Goal: Task Accomplishment & Management: Complete application form

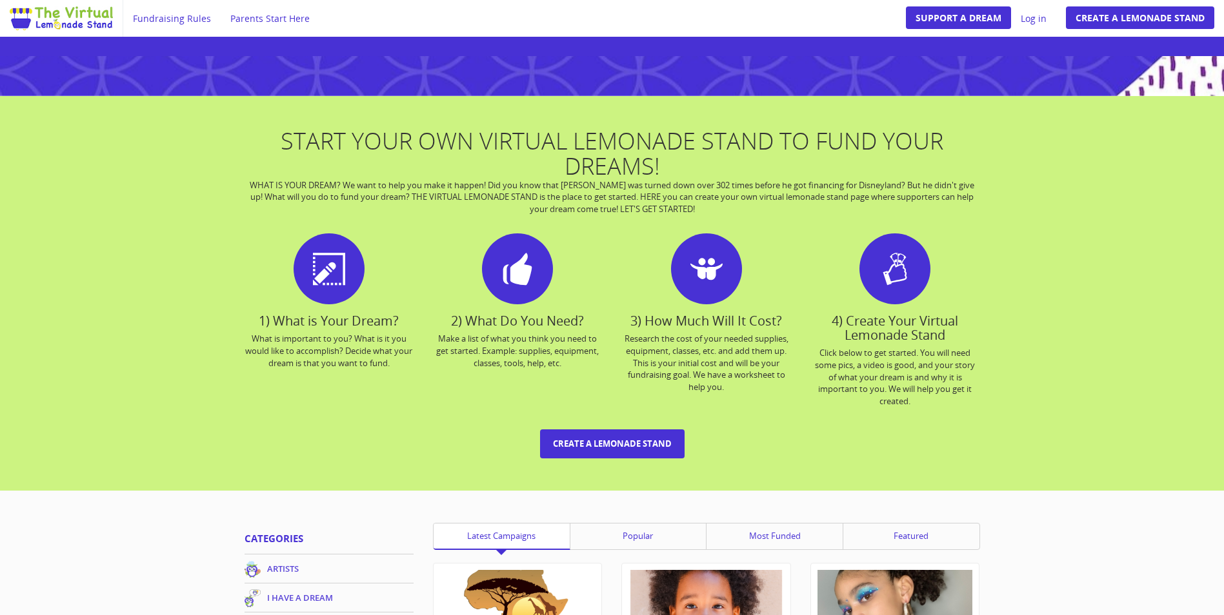
scroll to position [452, 0]
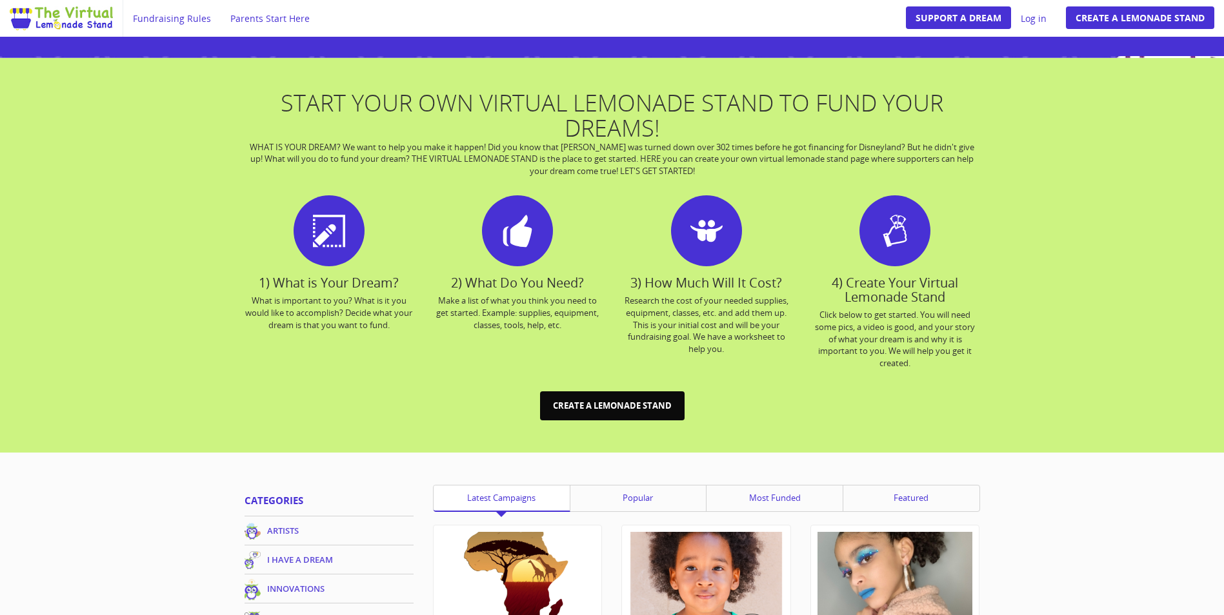
click at [637, 406] on link "Create a Lemonade Stand" at bounding box center [612, 406] width 145 height 29
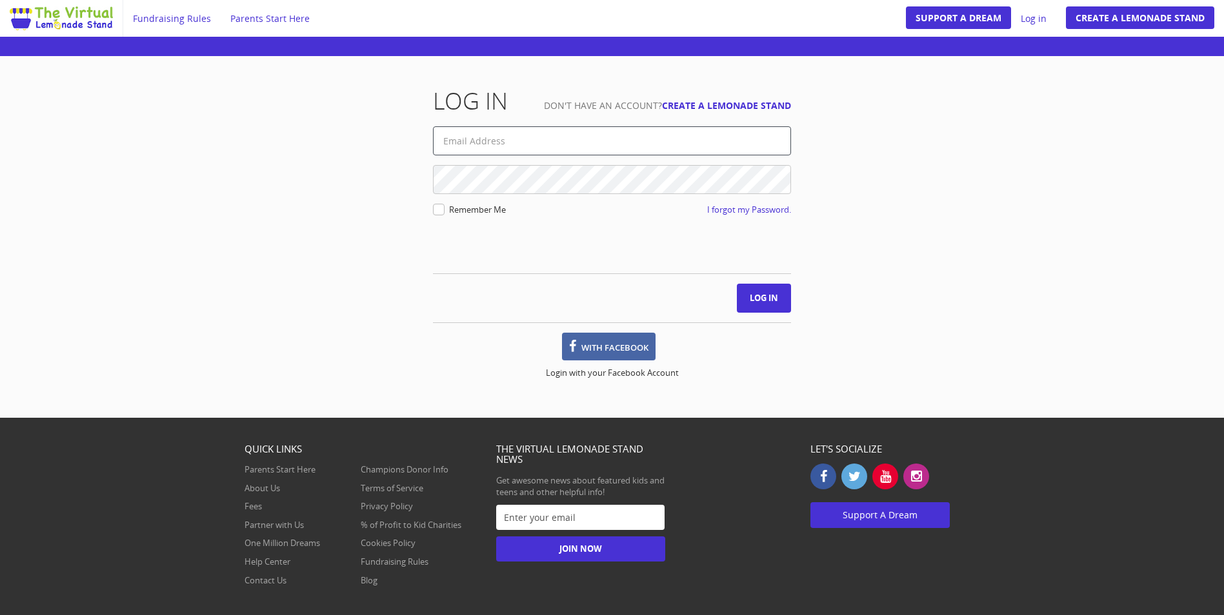
click at [461, 141] on input "text" at bounding box center [612, 140] width 358 height 29
click at [748, 104] on link "Create a Lemonade Stand" at bounding box center [726, 105] width 129 height 12
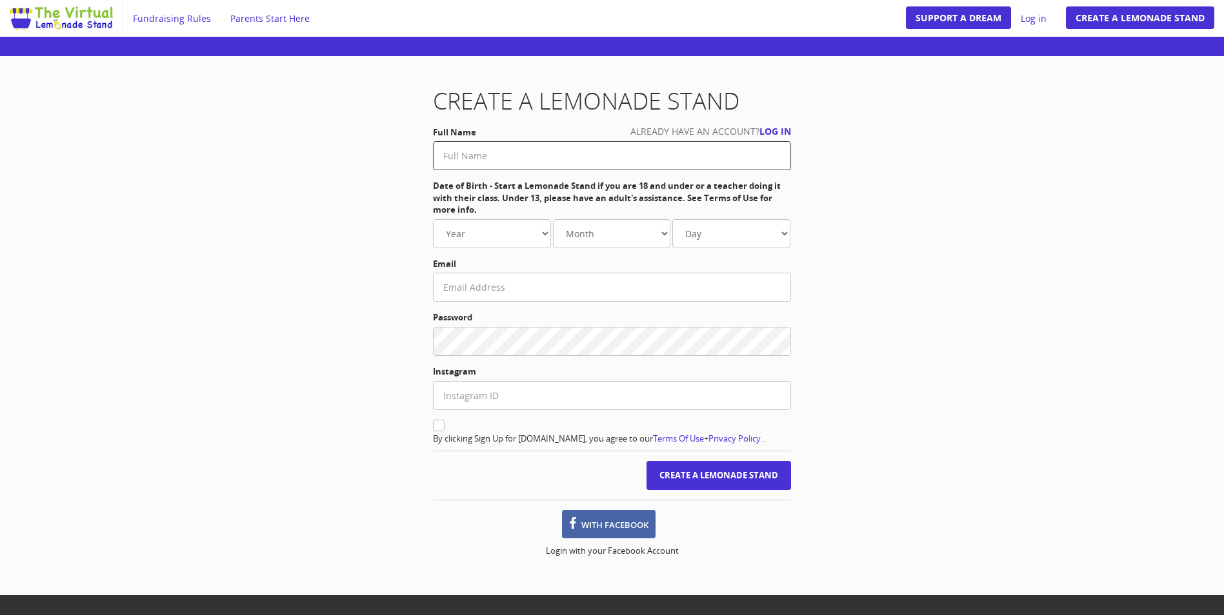
click at [520, 143] on input "text" at bounding box center [612, 155] width 358 height 29
type input "[PERSON_NAME]"
click at [474, 229] on select "Year 1980 1981 1982 1983 1984 1985 1986 1987 1988 1989 1990 1991 1992 1993 1994…" at bounding box center [492, 233] width 118 height 29
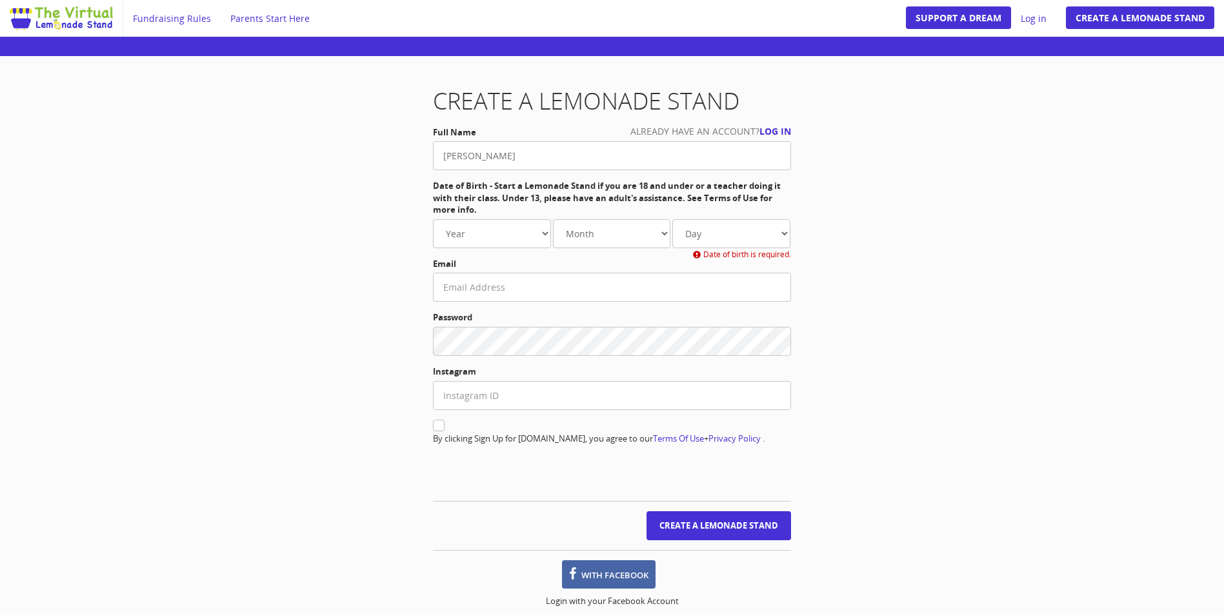
click at [924, 244] on div "Create a Lemonade Stand Already have an account? Log in Full Name Michelle Niel…" at bounding box center [612, 350] width 755 height 525
click at [543, 230] on select "Year 1980 1981 1982 1983 1984 1985 1986 1987 1988 1989 1990 1991 1992 1993 1994…" at bounding box center [492, 233] width 118 height 29
select select "1990"
click at [433, 219] on select "Year 1980 1981 1982 1983 1984 1985 1986 1987 1988 1989 1990 1991 1992 1993 1994…" at bounding box center [492, 233] width 118 height 29
click at [597, 237] on select "Month Jan. Feb. Mar. Apr. May Jun. Jul. Aug. Sep. Oct. Nov. Dec." at bounding box center [612, 233] width 118 height 29
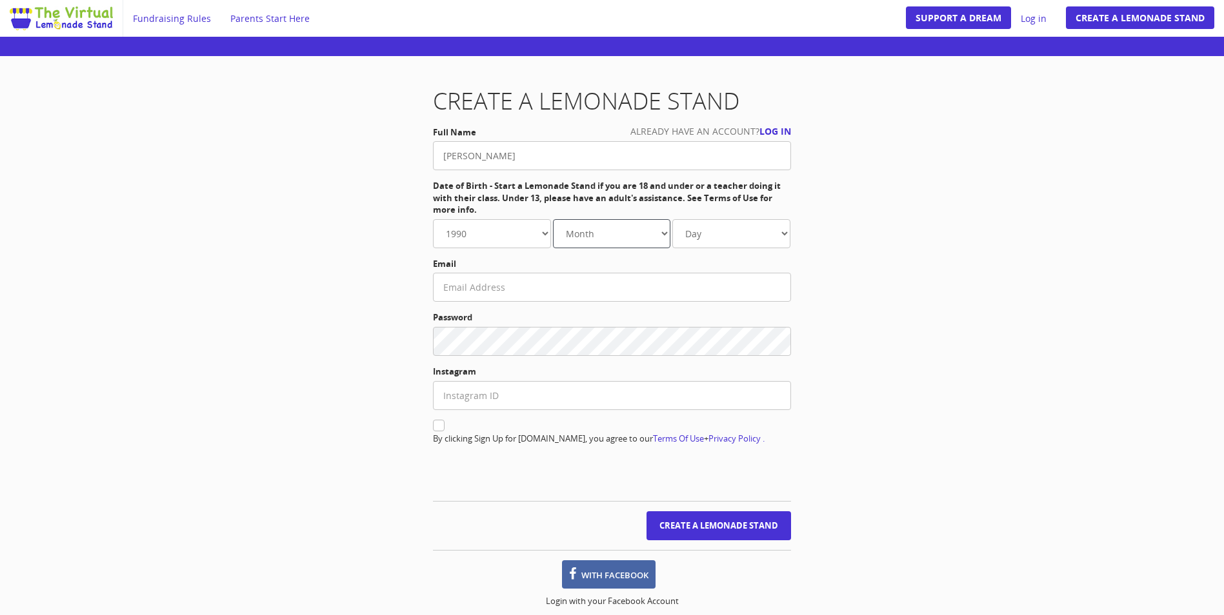
select select "2"
click at [553, 219] on select "Month Jan. Feb. Mar. Apr. May Jun. Jul. Aug. Sep. Oct. Nov. Dec." at bounding box center [612, 233] width 118 height 29
drag, startPoint x: 702, startPoint y: 240, endPoint x: 702, endPoint y: 250, distance: 9.7
click at [702, 240] on select "Day 1 2 3 4 5 6 7 8 9 10 11 12 13 14 15 16 17 18 19 20 21 22 23 24" at bounding box center [731, 233] width 118 height 29
select select "2"
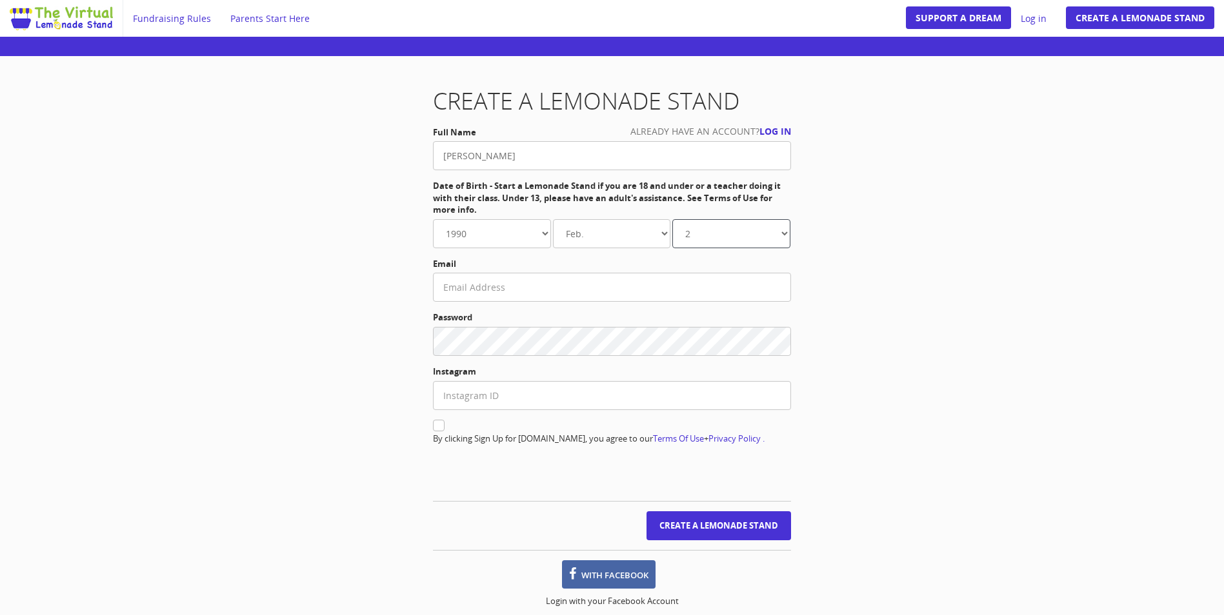
click at [672, 219] on select "Day 1 2 3 4 5 6 7 8 9 10 11 12 13 14 15 16 17 18 19 20 21 22 23 24" at bounding box center [731, 233] width 118 height 29
click at [515, 287] on input "text" at bounding box center [612, 287] width 358 height 29
type input "michelle.nielson@cldisasterrelief.org"
click at [477, 390] on input "text" at bounding box center [612, 395] width 358 height 29
click at [438, 422] on icon at bounding box center [439, 426] width 12 height 12
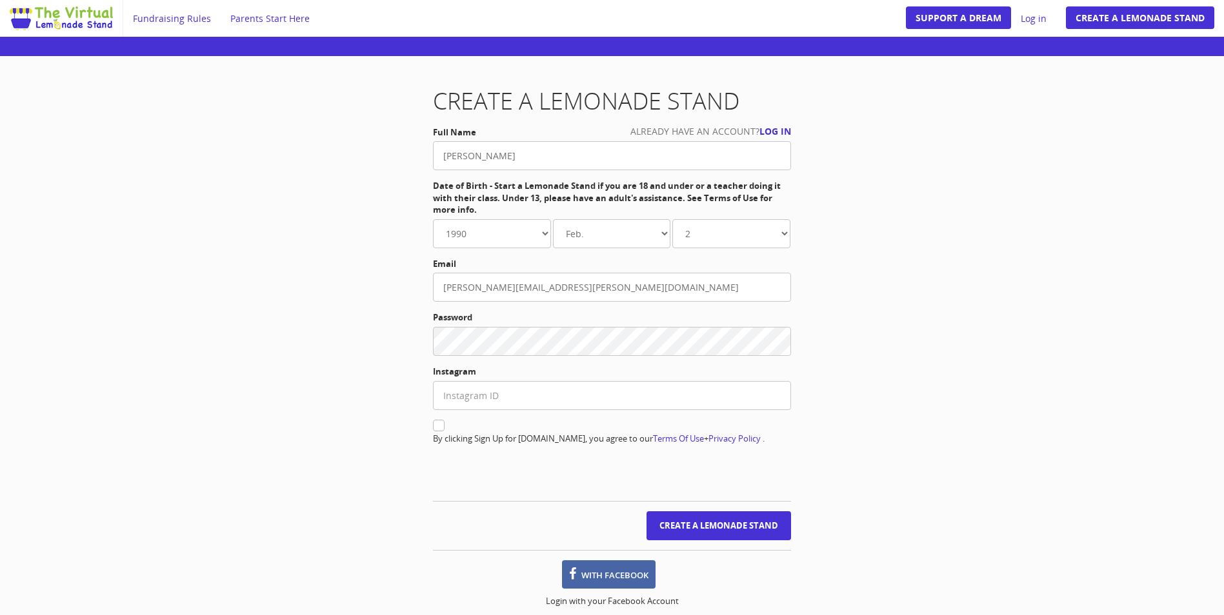
click at [438, 423] on input "checkbox" at bounding box center [439, 427] width 8 height 8
checkbox input "true"
click at [747, 537] on input "Create a Lemonade Stand" at bounding box center [718, 526] width 145 height 29
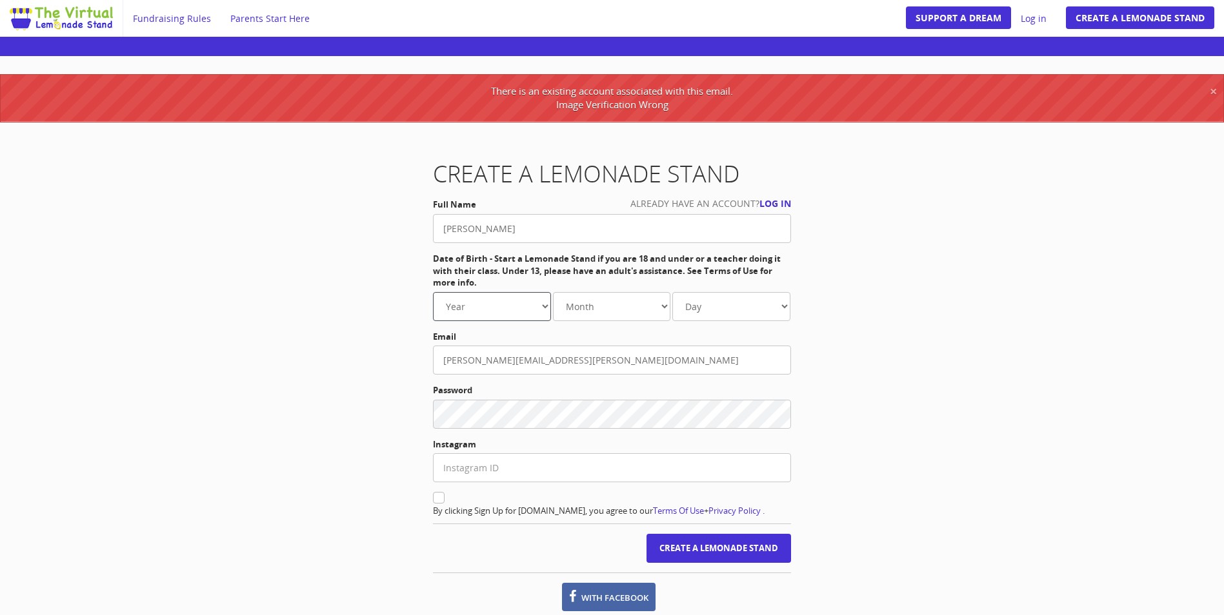
click at [490, 304] on select "Year [DATE] 1981 1982 1983 1984 1985 1986 1987 1988 1989 1990 1991 1992 1993 19…" at bounding box center [492, 306] width 118 height 29
select select "1985"
click at [433, 292] on select "Year [DATE] 1981 1982 1983 1984 1985 1986 1987 1988 1989 1990 1991 1992 1993 19…" at bounding box center [492, 306] width 118 height 29
click at [594, 303] on select "Month Jan. Feb. Mar. Apr. May Jun. [DATE]. Aug. Sep. Oct. Nov. Dec." at bounding box center [612, 306] width 118 height 29
select select "2"
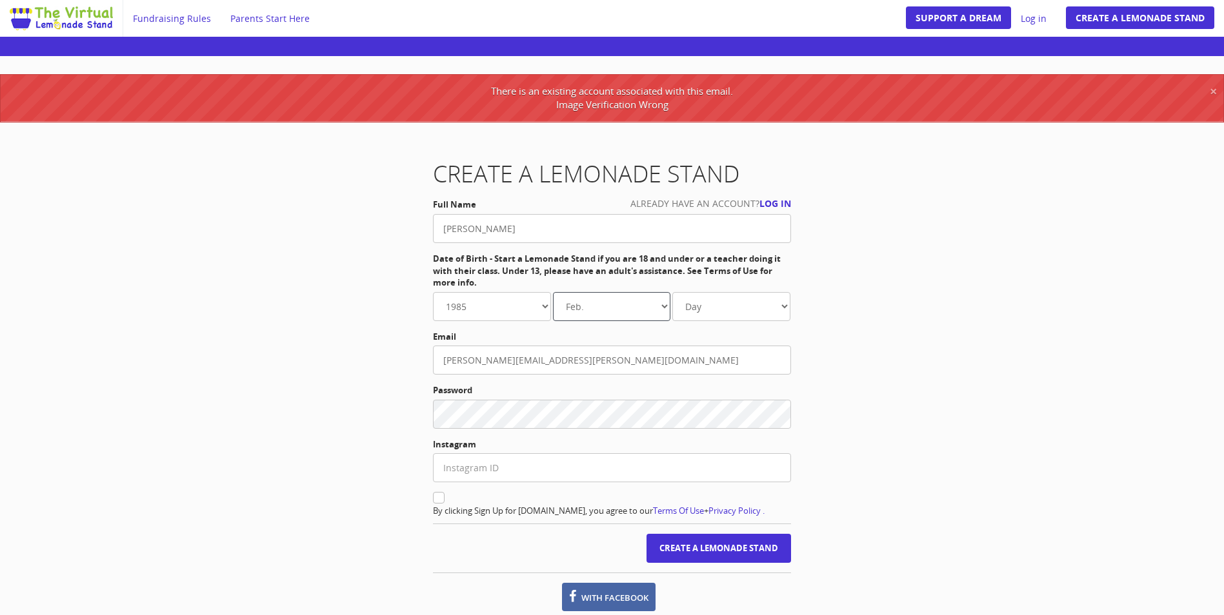
click at [553, 292] on select "Month Jan. Feb. Mar. Apr. May Jun. [DATE]. Aug. Sep. Oct. Nov. Dec." at bounding box center [612, 306] width 118 height 29
click at [724, 307] on select "Day 1 2 3 4 5 6 7 8 9 10 11 12 13 14 15 16 17 18 19 20 21 22 23 24" at bounding box center [731, 306] width 118 height 29
select select "2"
click at [672, 292] on select "Day 1 2 3 4 5 6 7 8 9 10 11 12 13 14 15 16 17 18 19 20 21 22 23 24" at bounding box center [731, 306] width 118 height 29
click at [890, 344] on div "Create a Lemonade Stand Already have an account? Log in Full Name Michelle Niel…" at bounding box center [612, 398] width 755 height 475
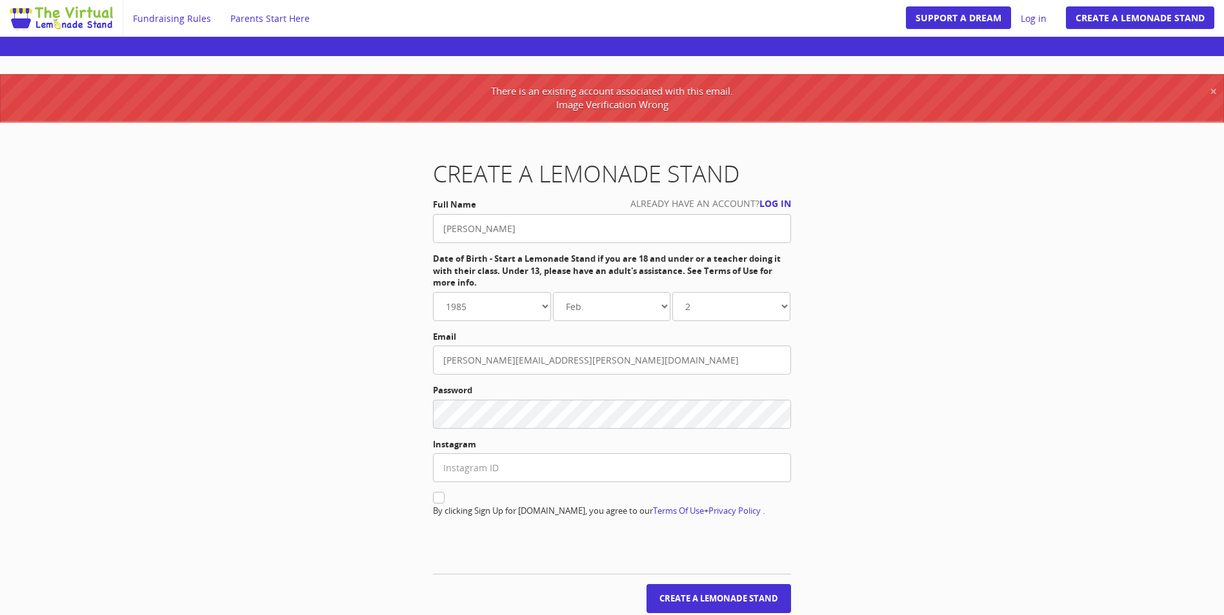
click at [341, 466] on div "Create a Lemonade Stand Already have an account? Log in Full Name Michelle Niel…" at bounding box center [612, 423] width 755 height 525
click at [437, 497] on icon at bounding box center [439, 498] width 12 height 12
click at [437, 497] on input "checkbox" at bounding box center [439, 499] width 8 height 8
checkbox input "true"
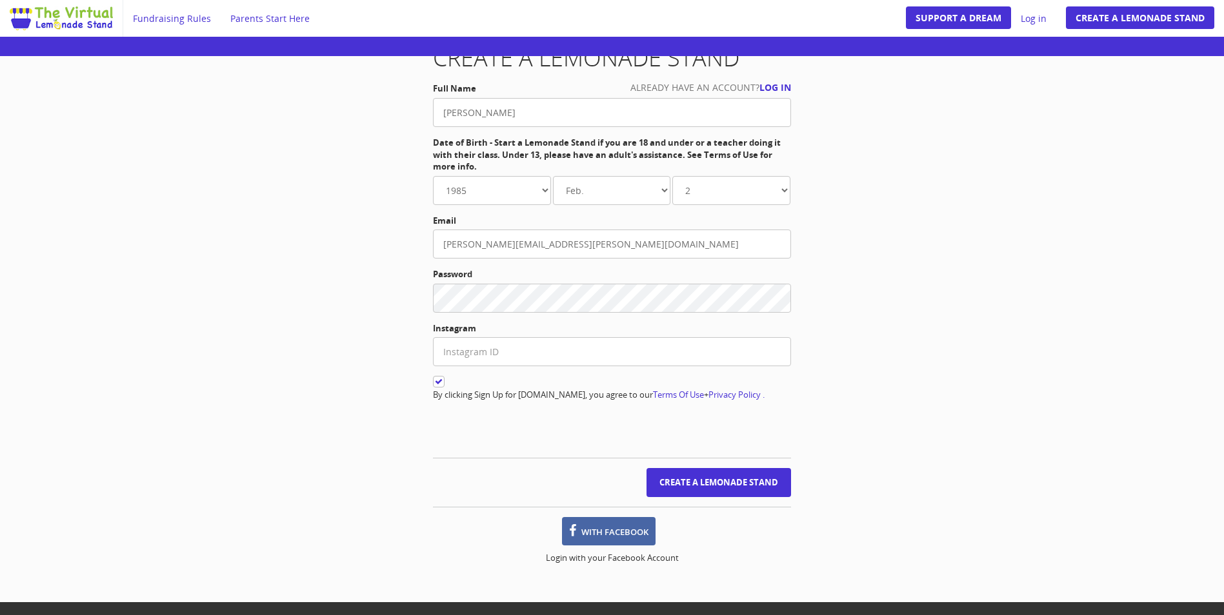
scroll to position [129, 0]
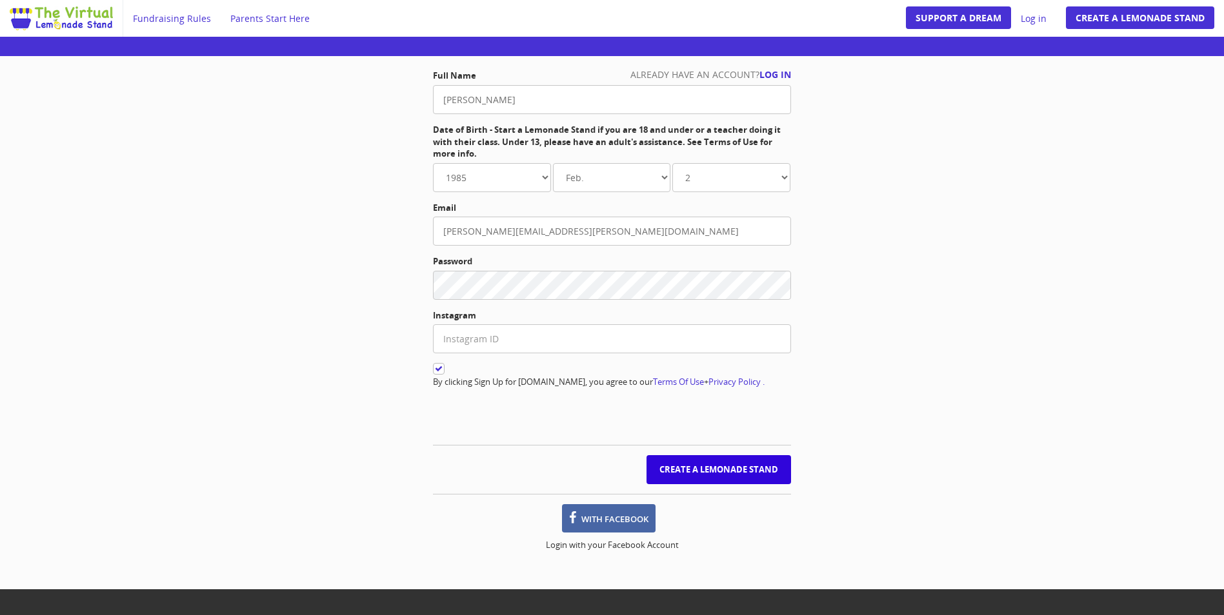
click at [729, 484] on input "Create a Lemonade Stand" at bounding box center [718, 469] width 145 height 29
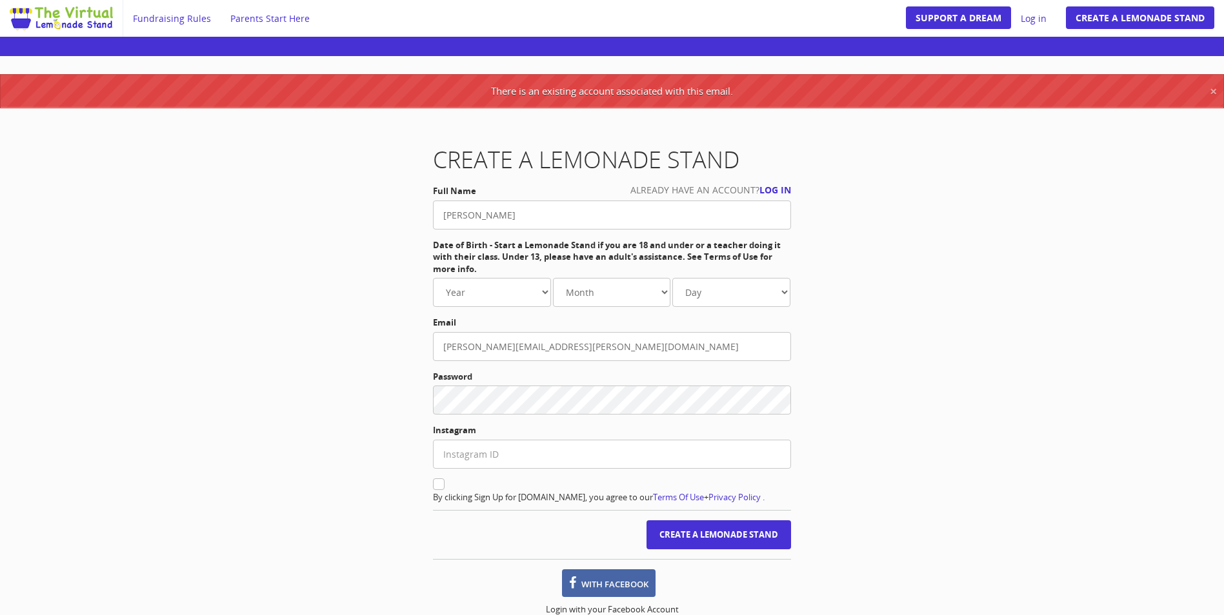
click at [774, 190] on label "Full Name" at bounding box center [612, 191] width 358 height 12
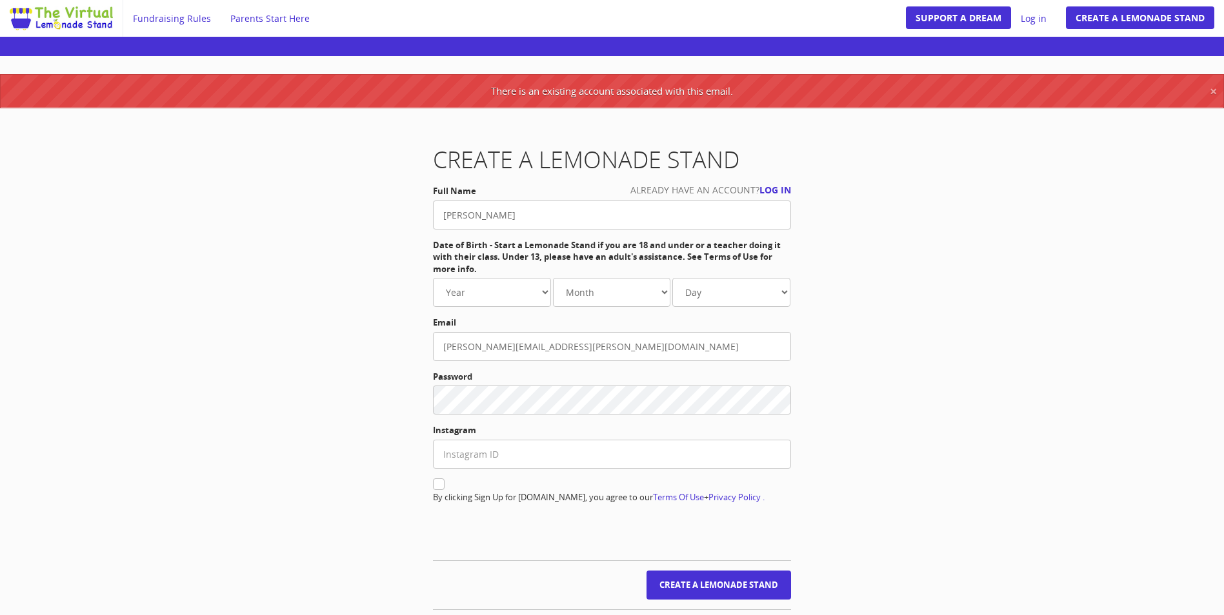
click at [768, 187] on label "Full Name" at bounding box center [612, 191] width 358 height 12
click at [777, 190] on label "Full Name" at bounding box center [612, 191] width 358 height 12
click at [864, 179] on div "Create a Lemonade Stand Already have an account? Log in Full Name Michelle Niel…" at bounding box center [612, 409] width 755 height 525
click at [1037, 19] on link "Log in" at bounding box center [1033, 18] width 45 height 37
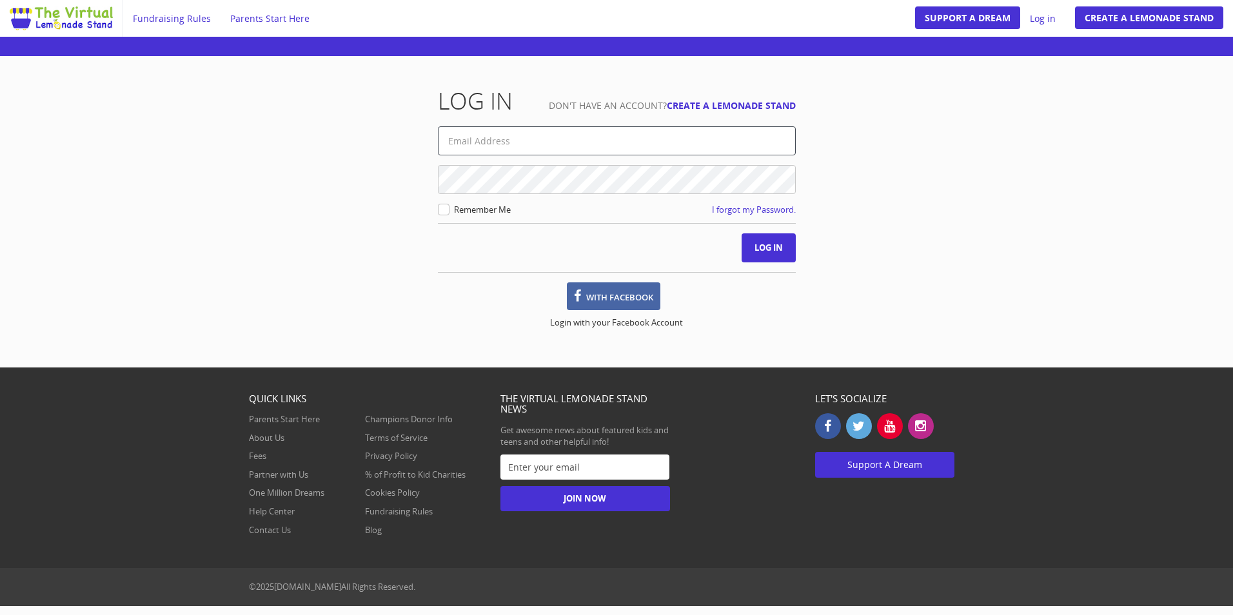
click at [508, 140] on input "text" at bounding box center [617, 140] width 358 height 29
type input "[PERSON_NAME][EMAIL_ADDRESS][PERSON_NAME][DOMAIN_NAME]"
click at [440, 210] on icon at bounding box center [444, 210] width 12 height 12
click at [440, 210] on input "Remember Me" at bounding box center [444, 210] width 8 height 8
checkbox input "true"
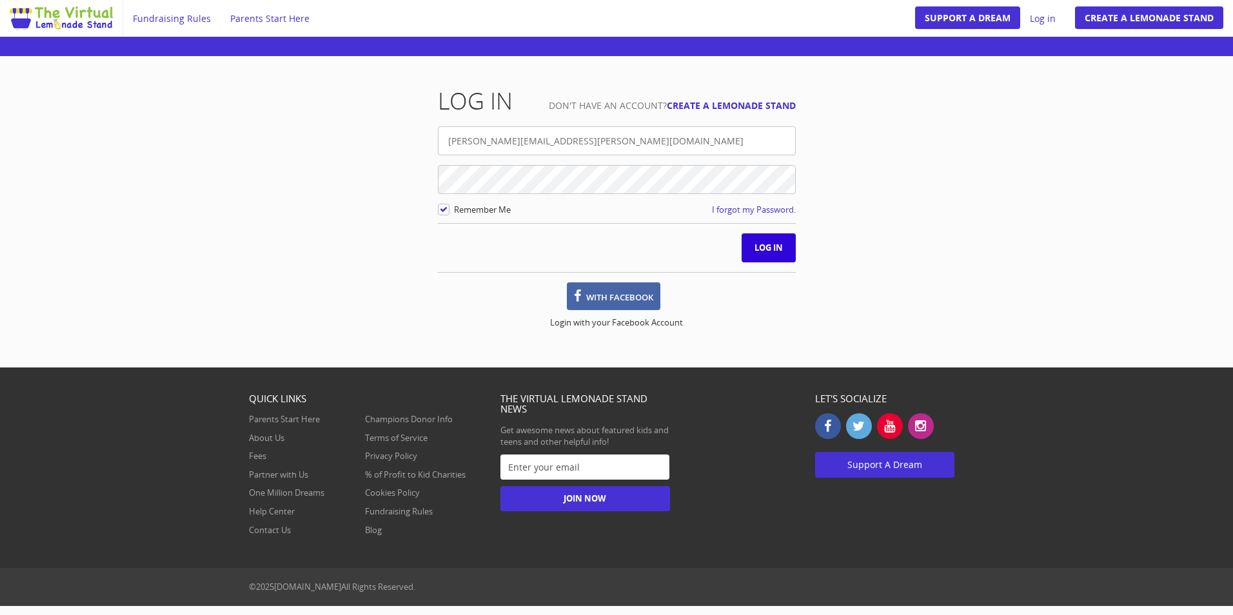
click at [761, 241] on input "Log in" at bounding box center [769, 248] width 54 height 29
